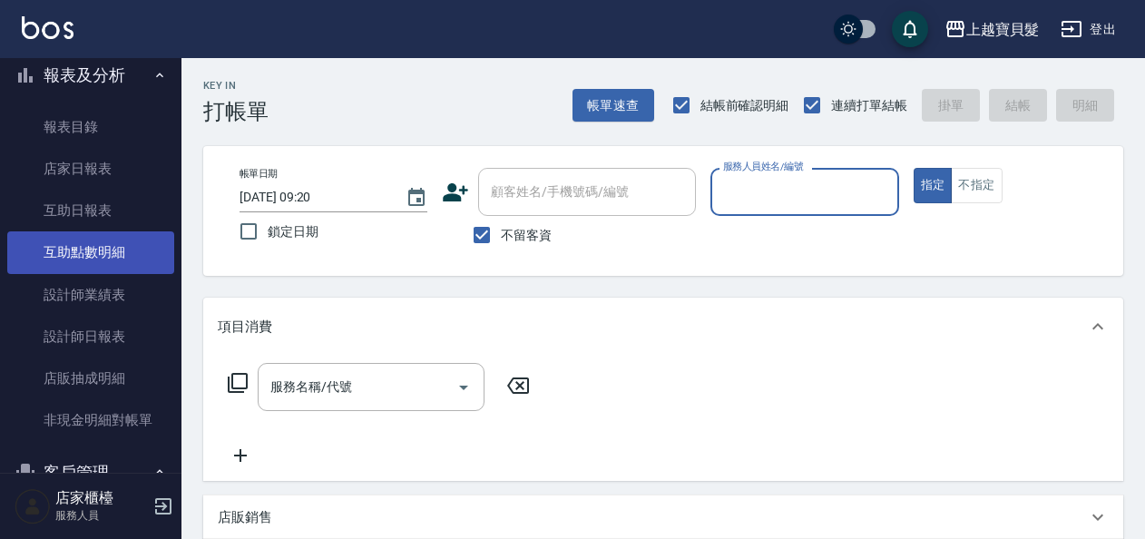
scroll to position [416, 0]
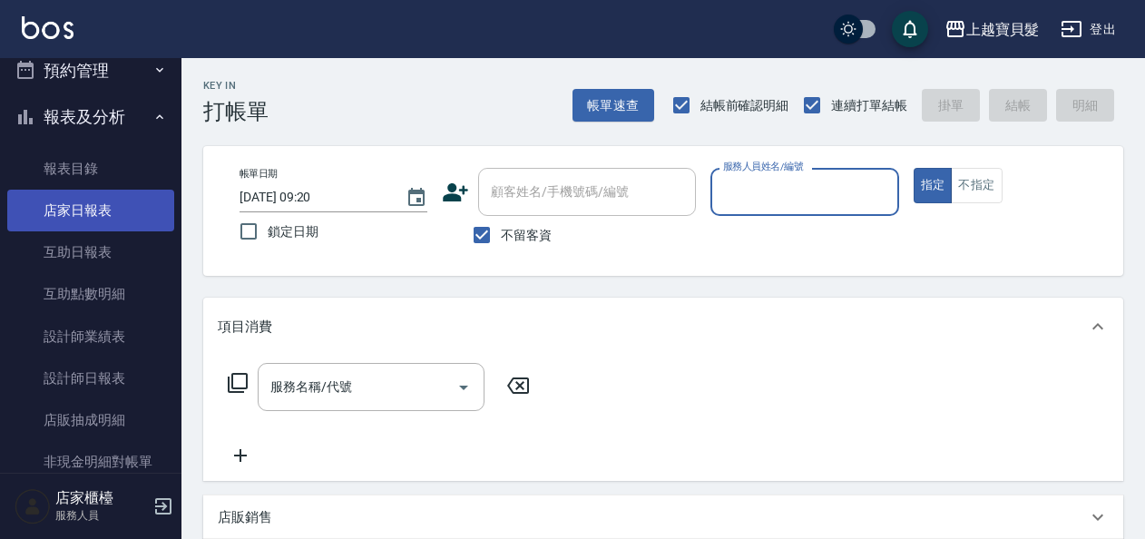
click at [116, 214] on link "店家日報表" at bounding box center [90, 211] width 167 height 42
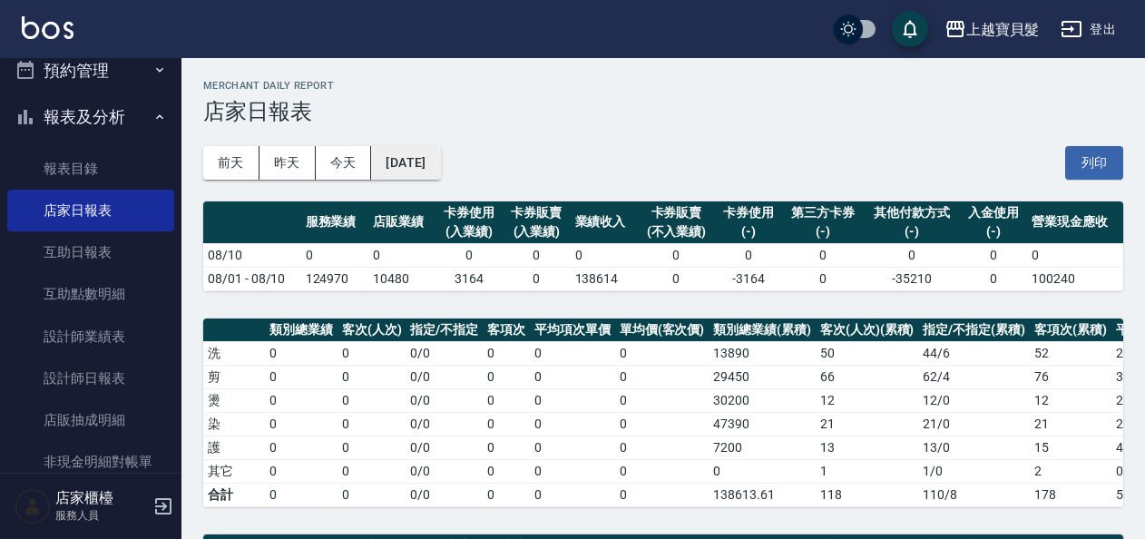
click at [412, 165] on button "[DATE]" at bounding box center [405, 163] width 69 height 34
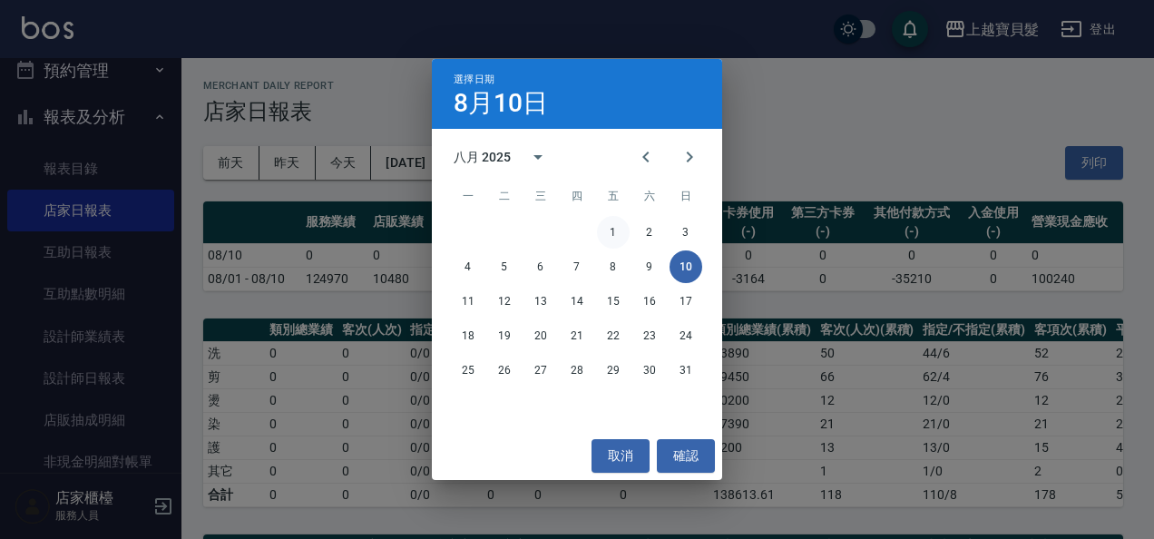
click at [608, 236] on button "1" at bounding box center [613, 232] width 33 height 33
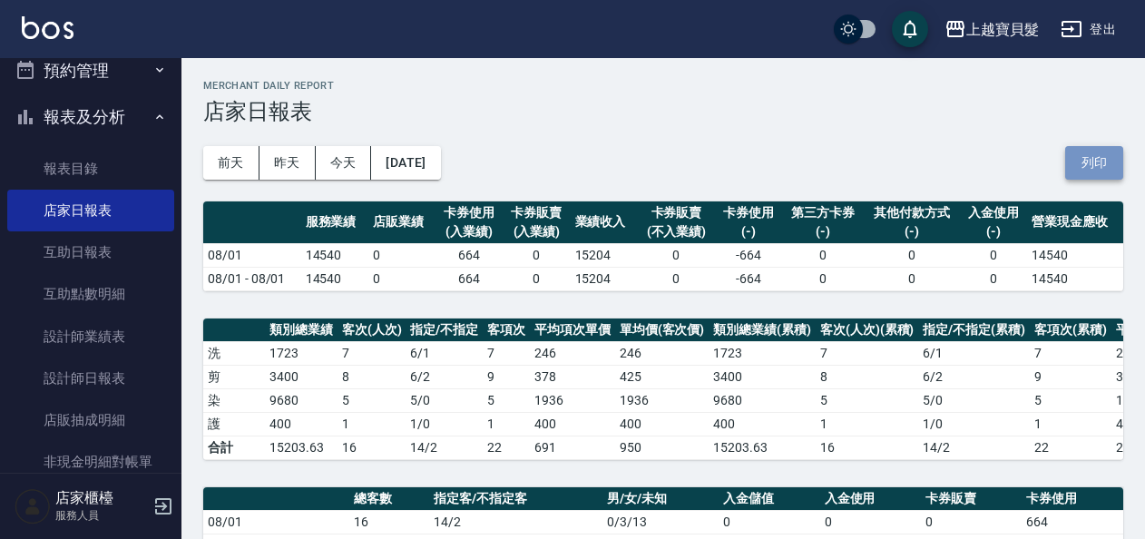
click at [1102, 155] on button "列印" at bounding box center [1094, 163] width 58 height 34
click at [440, 166] on button "[DATE]" at bounding box center [405, 163] width 69 height 34
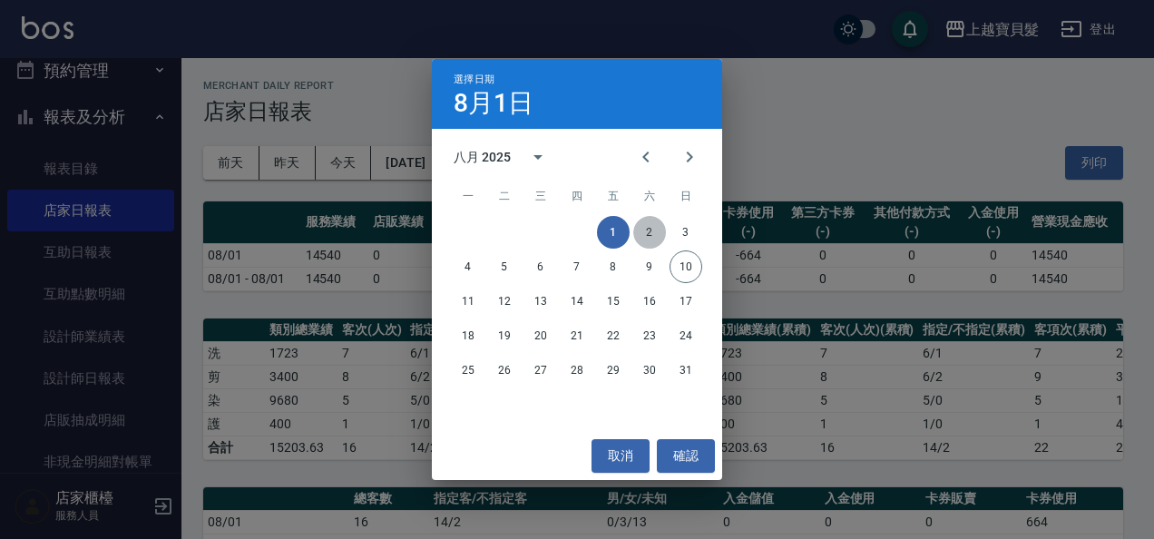
click at [638, 227] on button "2" at bounding box center [649, 232] width 33 height 33
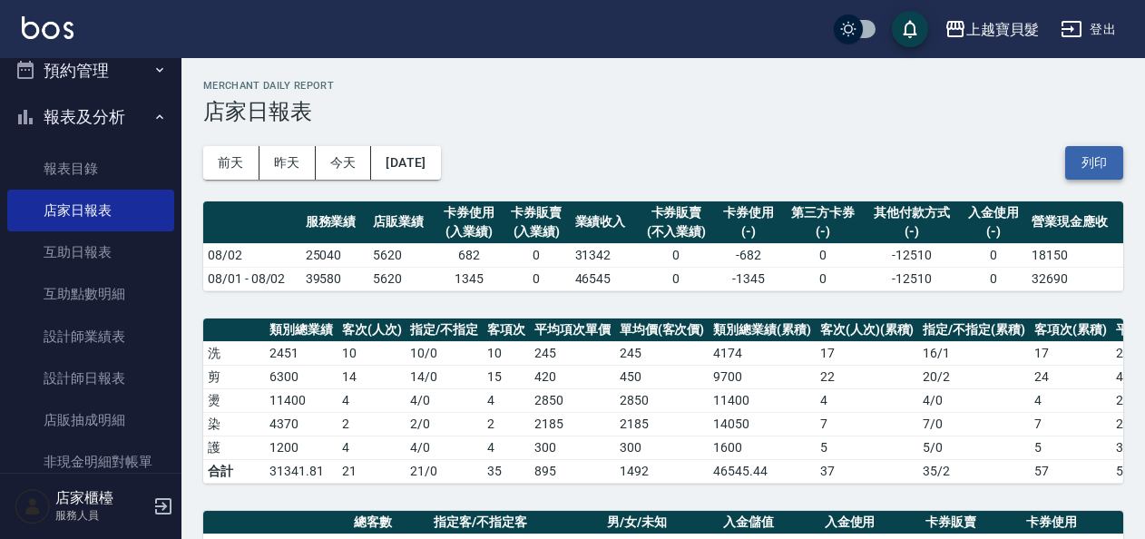
click at [1098, 171] on button "列印" at bounding box center [1094, 163] width 58 height 34
click at [434, 166] on button "[DATE]" at bounding box center [405, 163] width 69 height 34
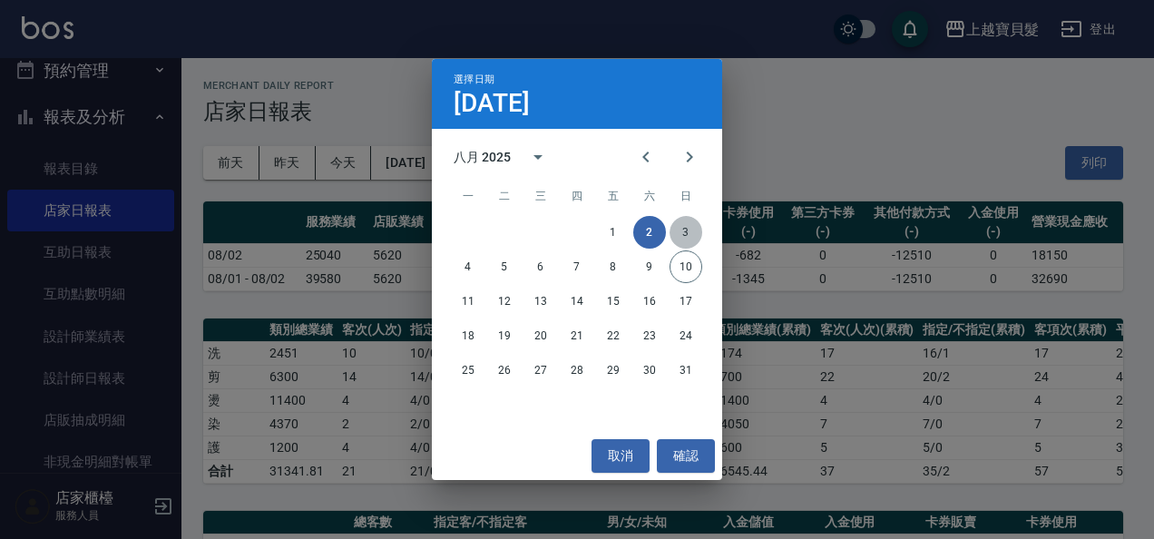
click at [689, 233] on button "3" at bounding box center [686, 232] width 33 height 33
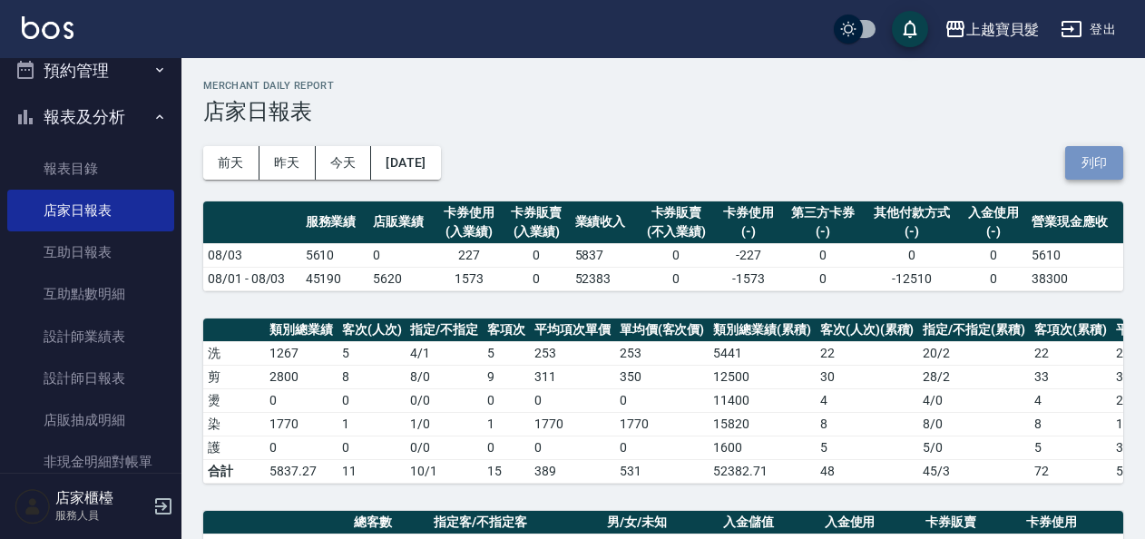
click at [1098, 156] on button "列印" at bounding box center [1094, 163] width 58 height 34
click at [440, 162] on button "[DATE]" at bounding box center [405, 163] width 69 height 34
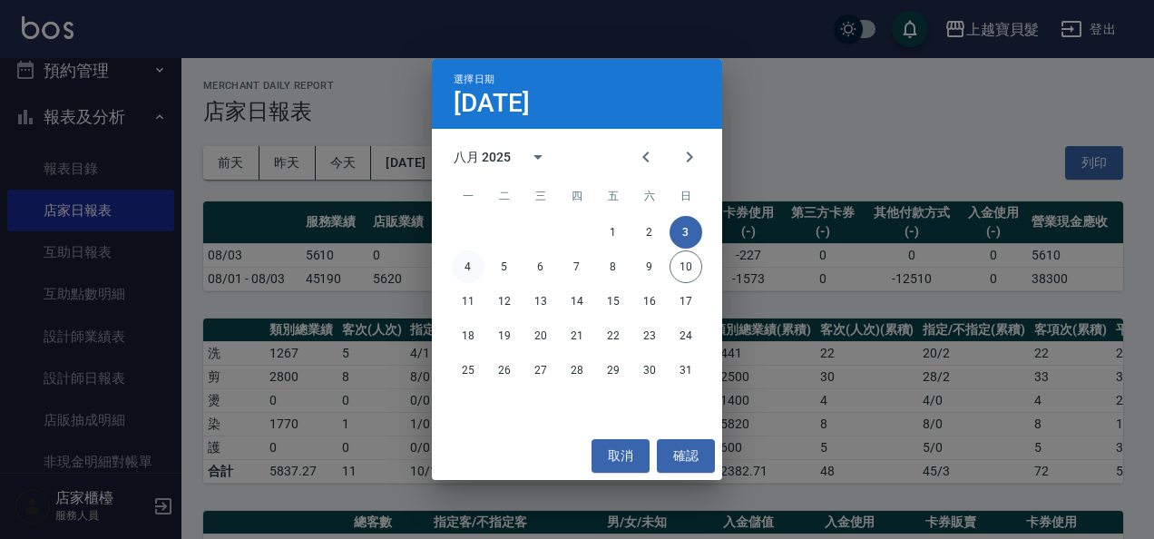
click at [467, 260] on button "4" at bounding box center [468, 266] width 33 height 33
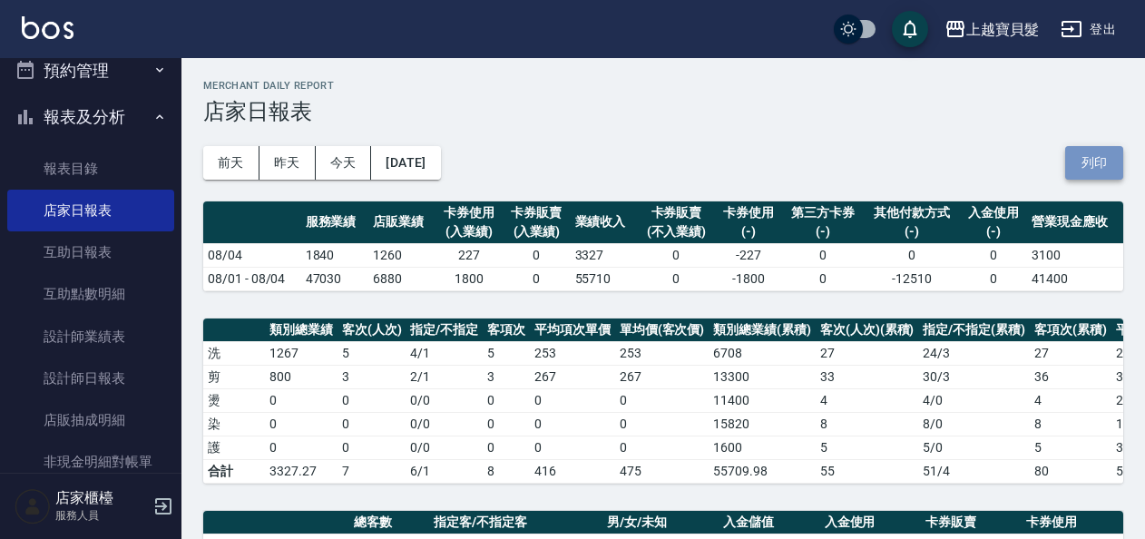
click at [1087, 156] on button "列印" at bounding box center [1094, 163] width 58 height 34
click at [419, 176] on button "[DATE]" at bounding box center [405, 163] width 69 height 34
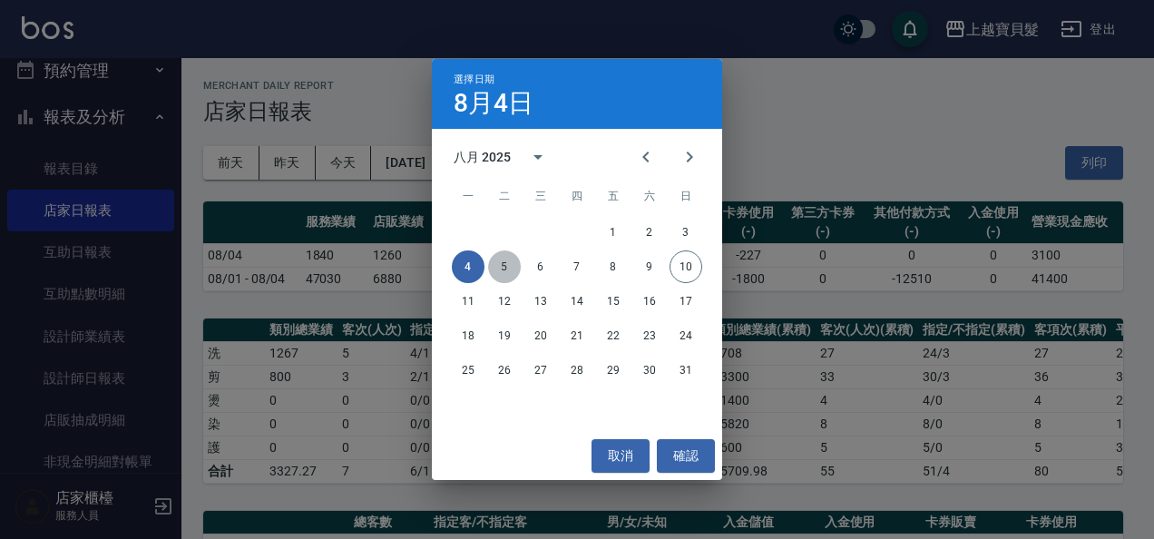
click at [511, 266] on button "5" at bounding box center [504, 266] width 33 height 33
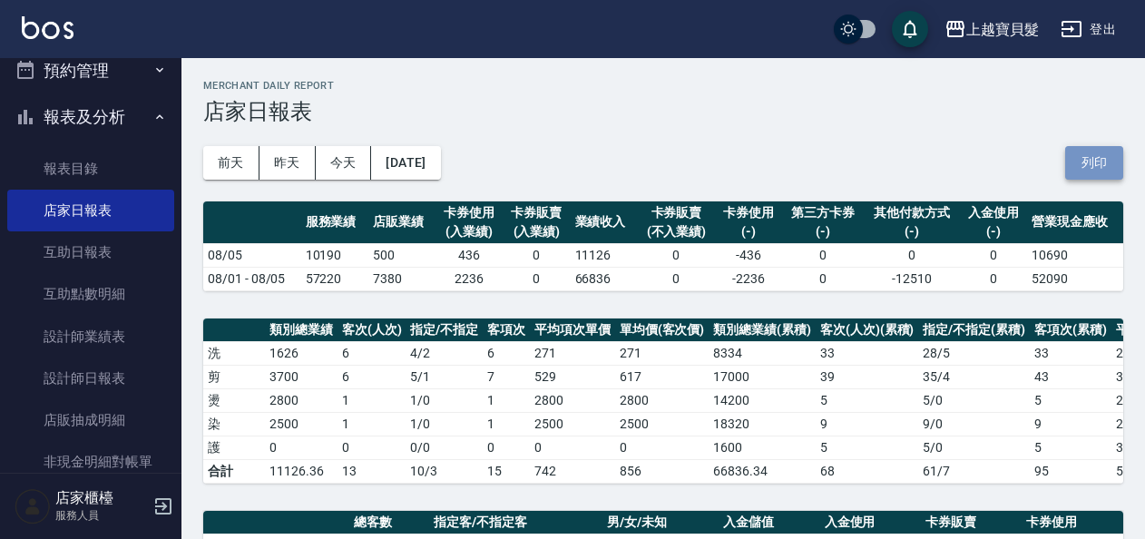
click at [1090, 163] on button "列印" at bounding box center [1094, 163] width 58 height 34
click at [434, 152] on button "[DATE]" at bounding box center [405, 163] width 69 height 34
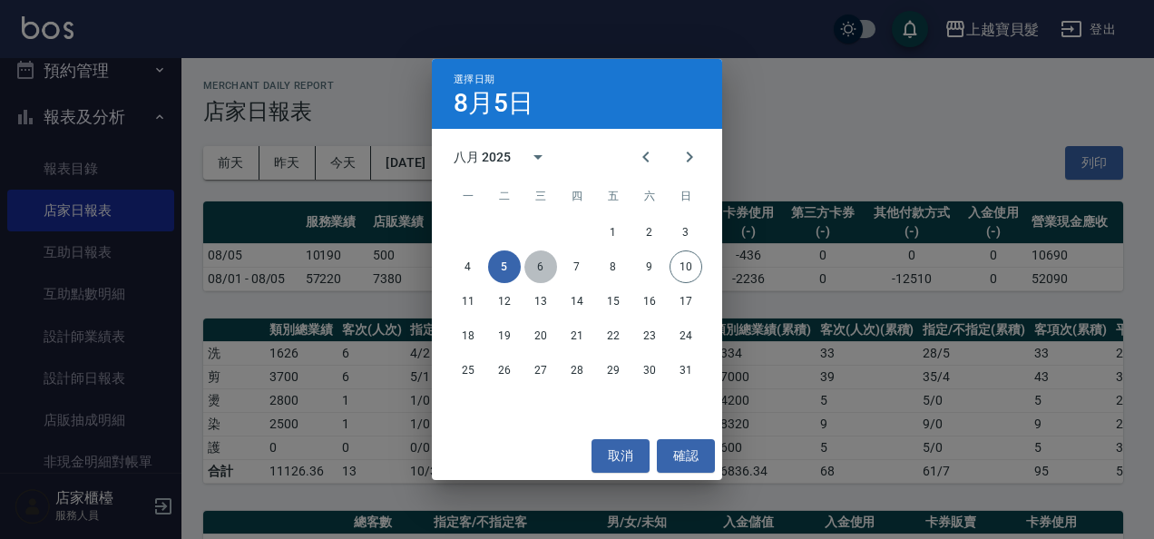
click at [537, 270] on button "6" at bounding box center [540, 266] width 33 height 33
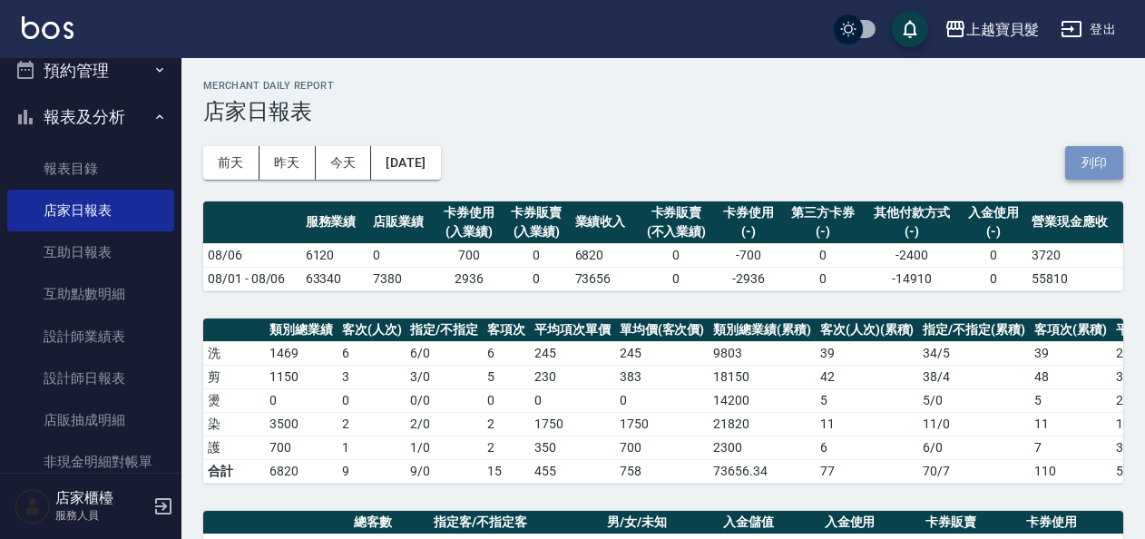
click at [1105, 163] on button "列印" at bounding box center [1094, 163] width 58 height 34
click at [413, 165] on button "[DATE]" at bounding box center [405, 163] width 69 height 34
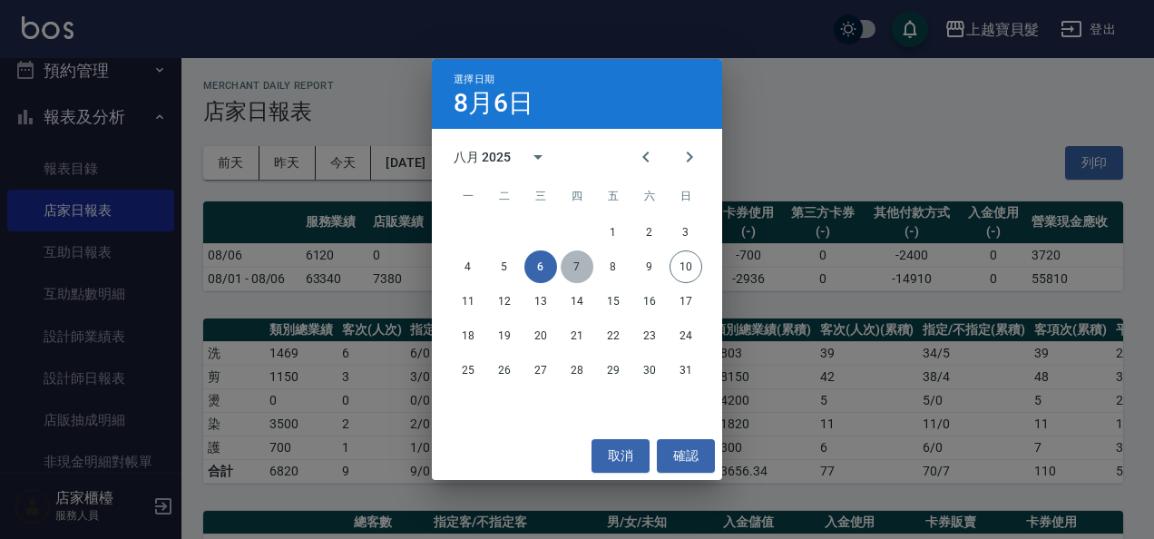
click at [564, 274] on button "7" at bounding box center [577, 266] width 33 height 33
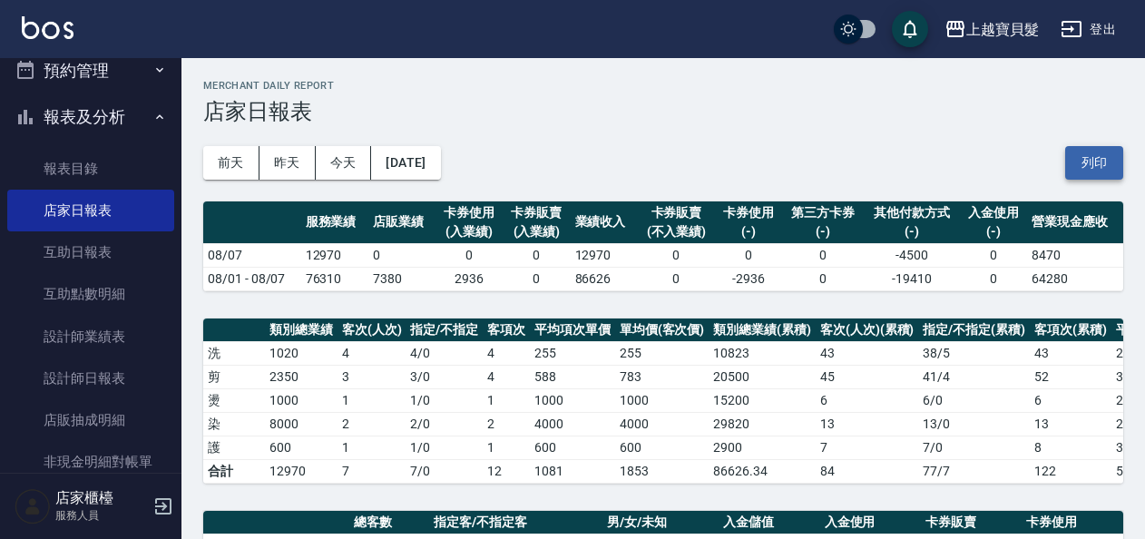
click at [1092, 171] on button "列印" at bounding box center [1094, 163] width 58 height 34
click at [408, 185] on div "[DATE] [DATE] [DATE] [DATE] 列印" at bounding box center [663, 162] width 920 height 77
click at [419, 174] on button "[DATE]" at bounding box center [405, 163] width 69 height 34
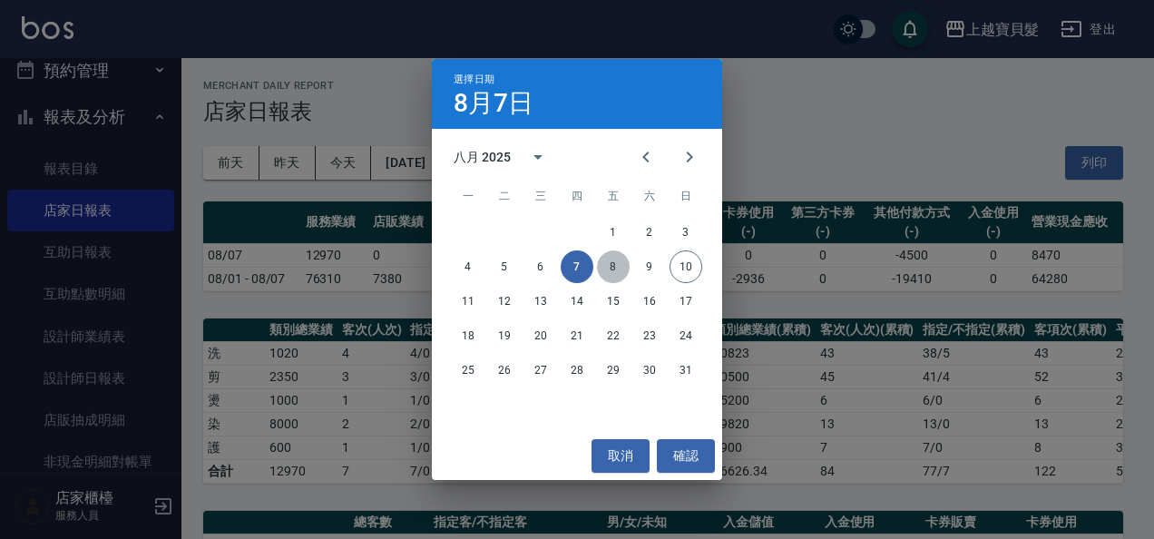
click at [616, 263] on button "8" at bounding box center [613, 266] width 33 height 33
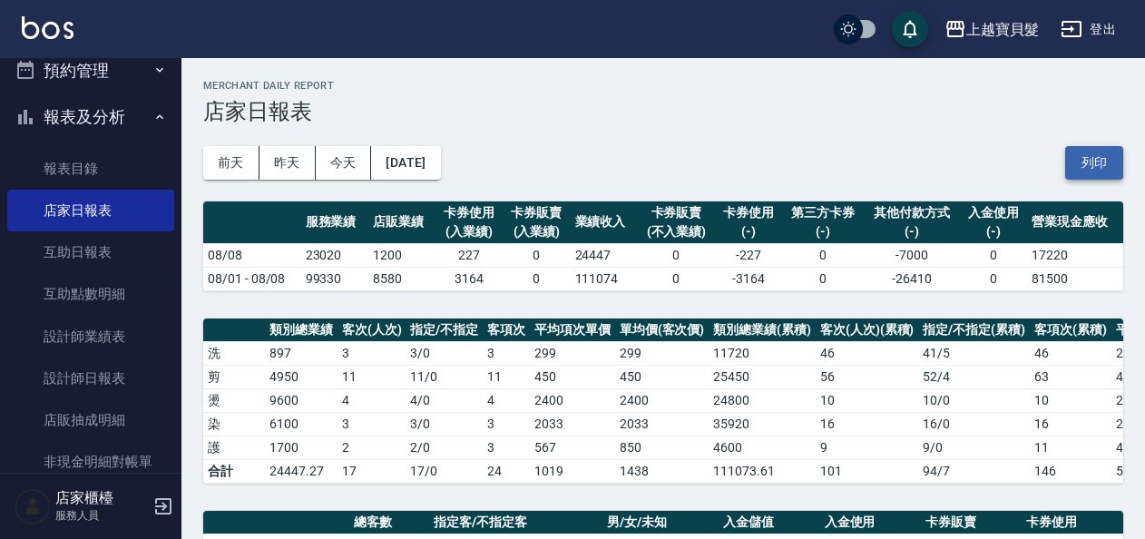
click at [1102, 154] on button "列印" at bounding box center [1094, 163] width 58 height 34
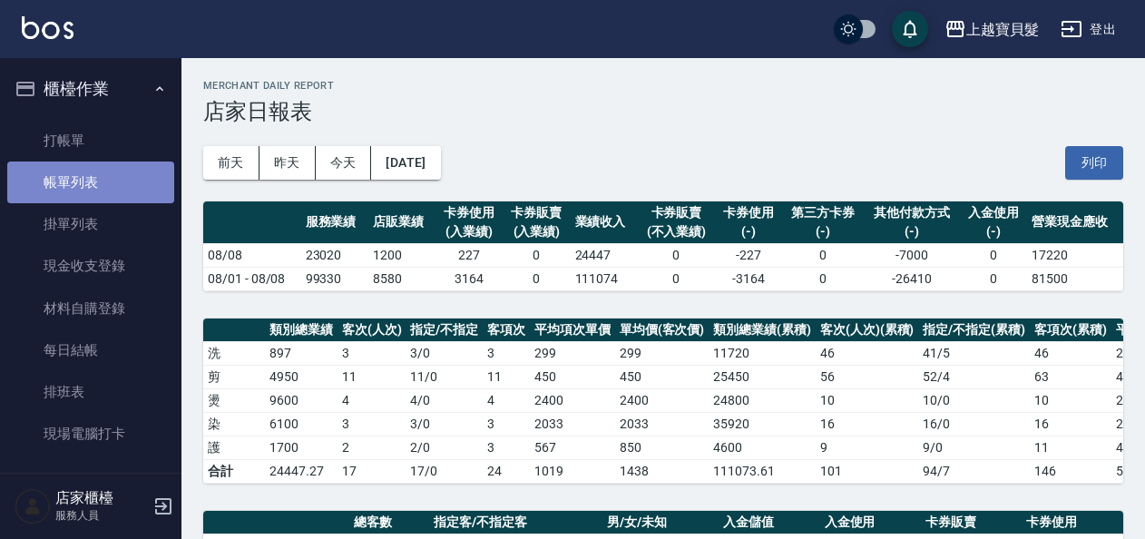
click at [100, 181] on link "帳單列表" at bounding box center [90, 183] width 167 height 42
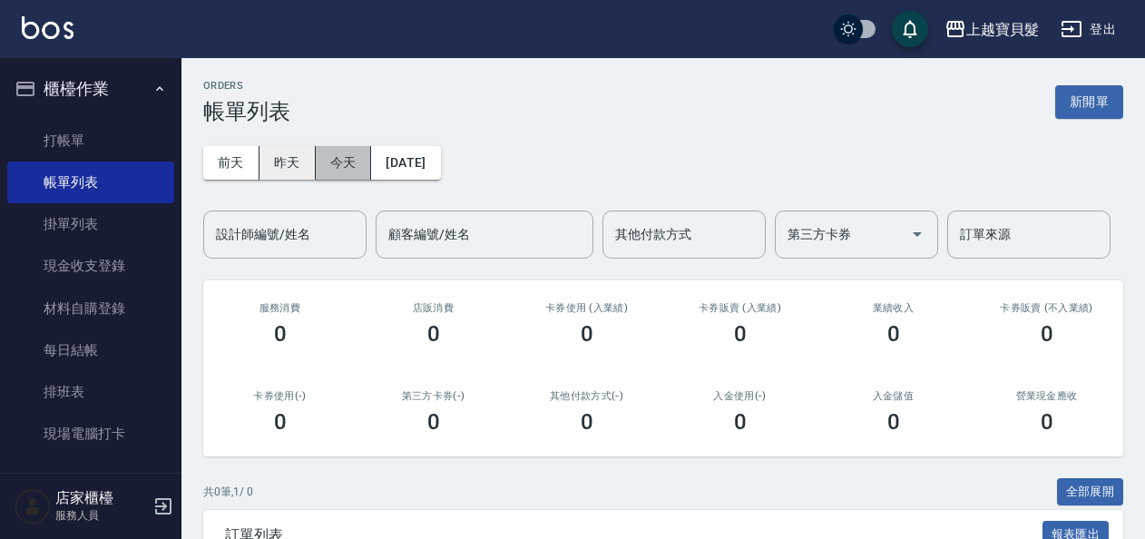
drag, startPoint x: 341, startPoint y: 164, endPoint x: 273, endPoint y: 158, distance: 68.4
click at [297, 160] on div "[DATE] [DATE] [DATE] [DATE]" at bounding box center [322, 163] width 238 height 34
click at [275, 158] on button "昨天" at bounding box center [288, 163] width 56 height 34
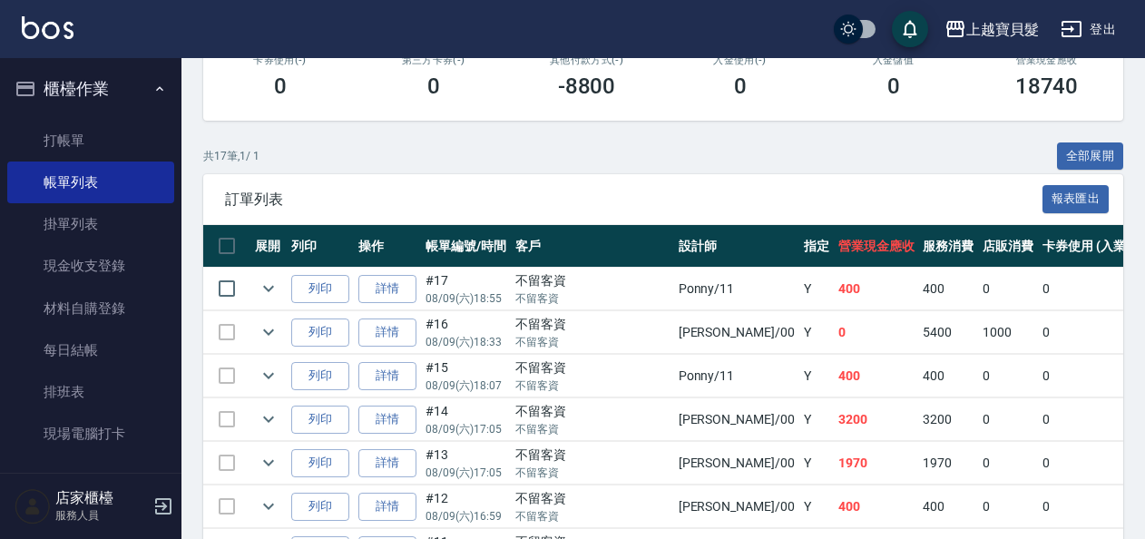
scroll to position [363, 0]
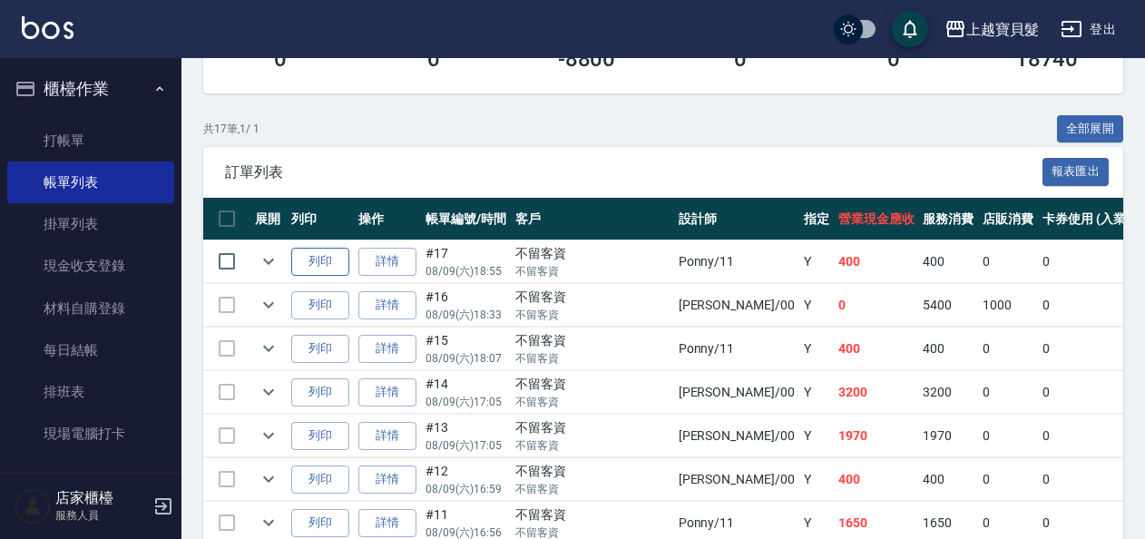
click at [334, 252] on button "列印" at bounding box center [320, 262] width 58 height 28
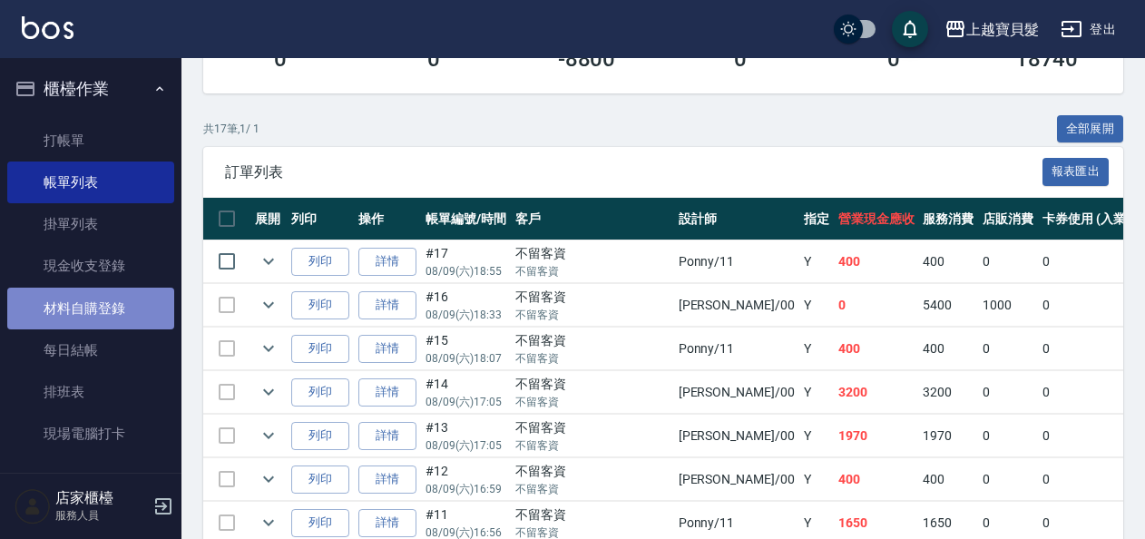
click at [122, 299] on link "材料自購登錄" at bounding box center [90, 309] width 167 height 42
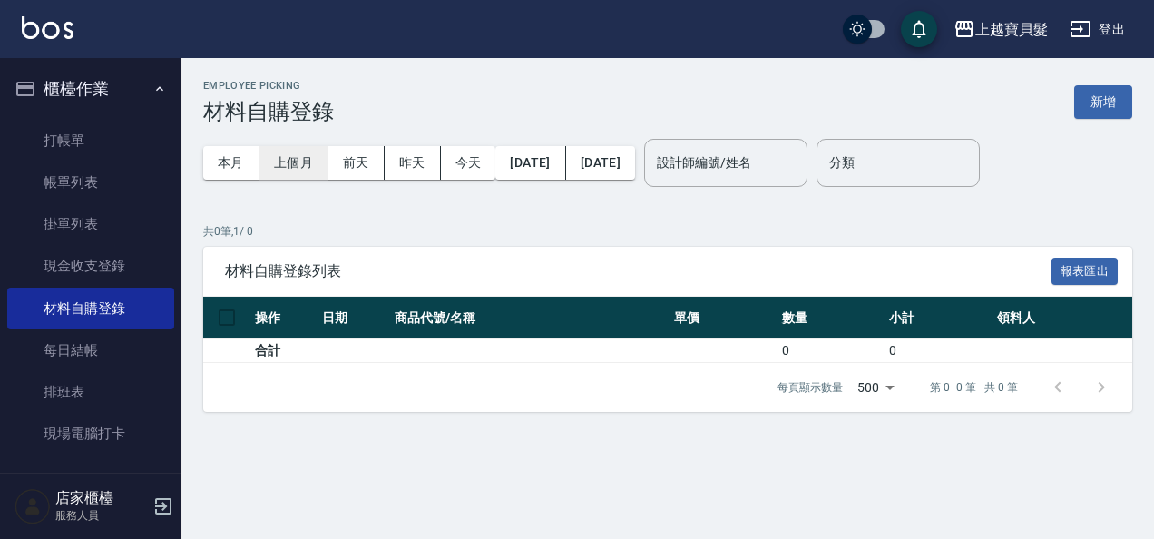
click at [309, 154] on button "上個月" at bounding box center [294, 163] width 69 height 34
click at [1105, 107] on button "新增" at bounding box center [1103, 102] width 58 height 34
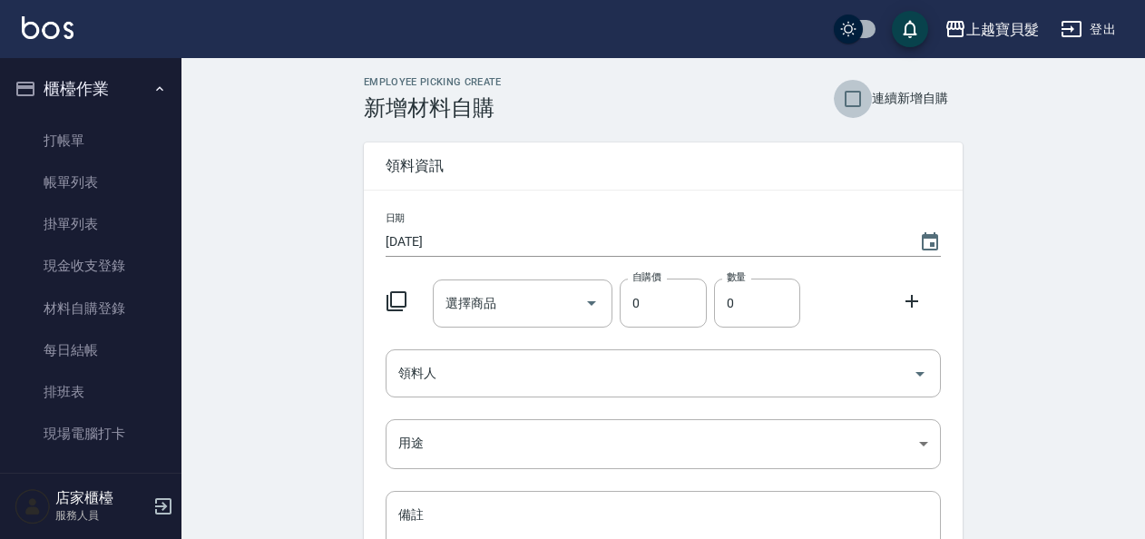
click at [855, 97] on input "連續新增自購" at bounding box center [853, 99] width 38 height 38
checkbox input "true"
